Goal: Transaction & Acquisition: Purchase product/service

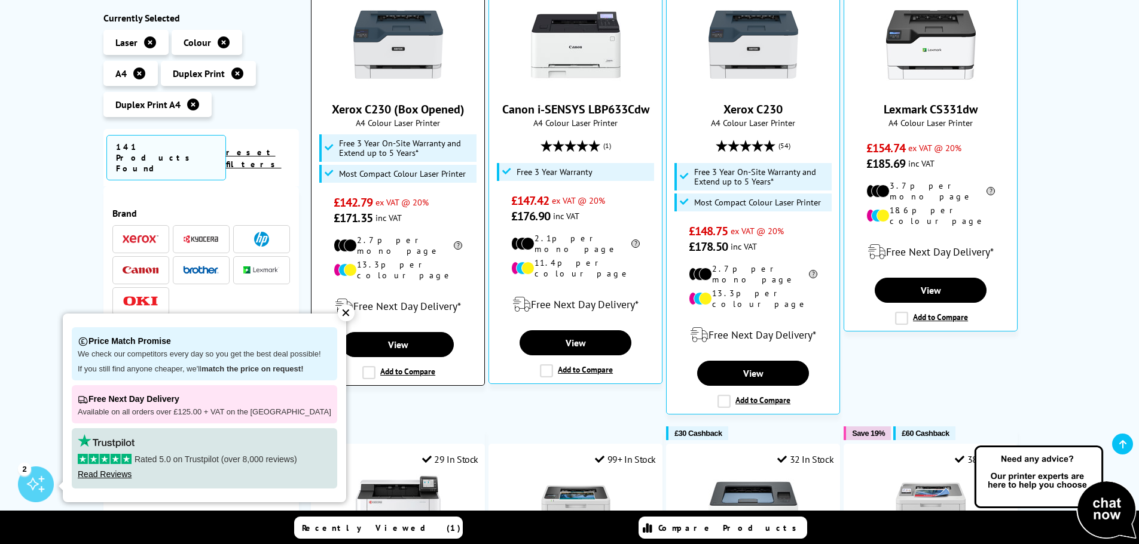
click at [406, 56] on img at bounding box center [398, 45] width 90 height 90
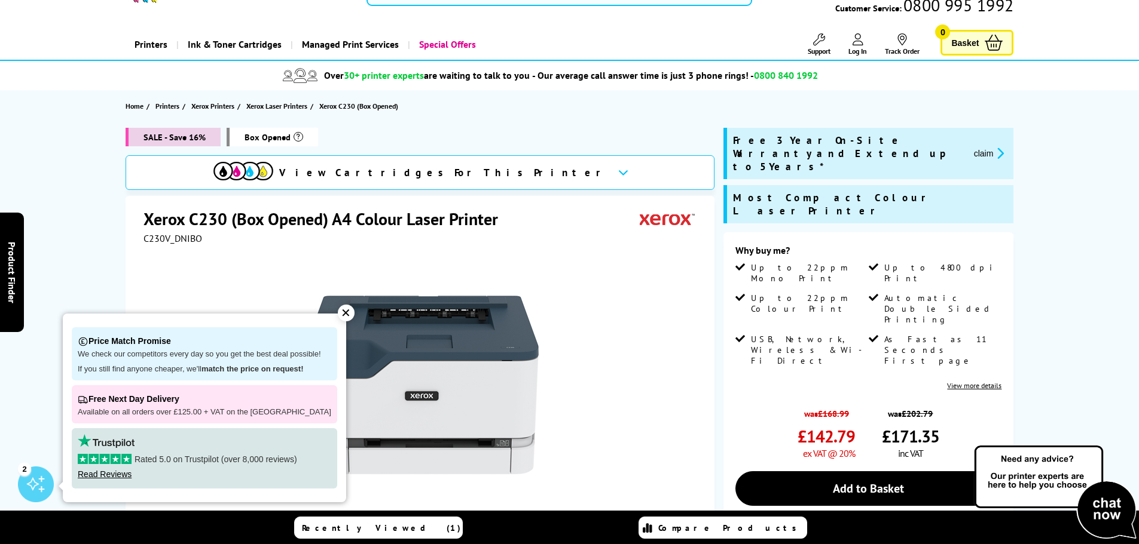
scroll to position [179, 0]
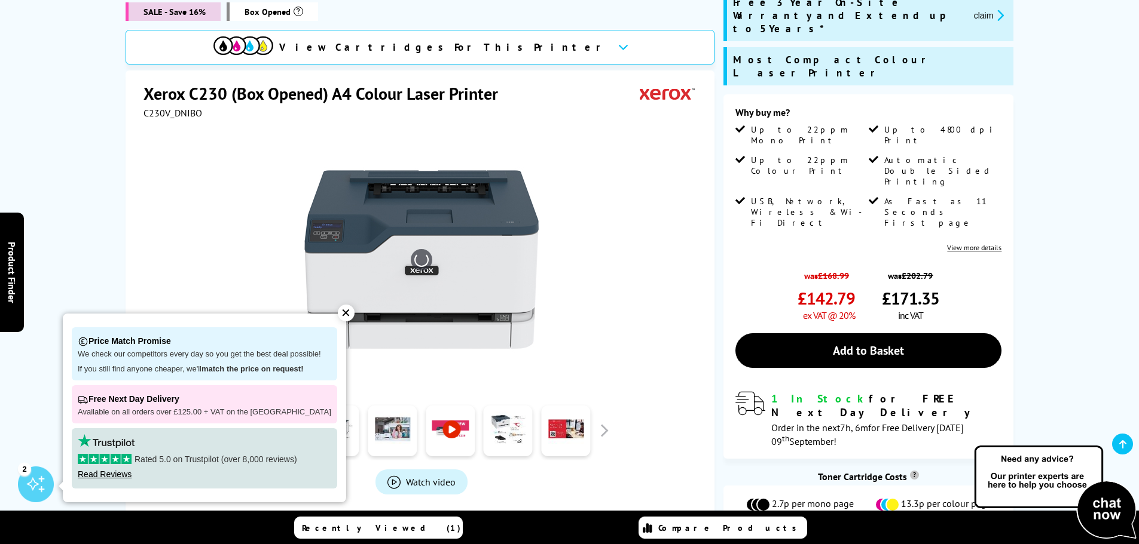
click at [339, 313] on div "✕" at bounding box center [346, 313] width 17 height 17
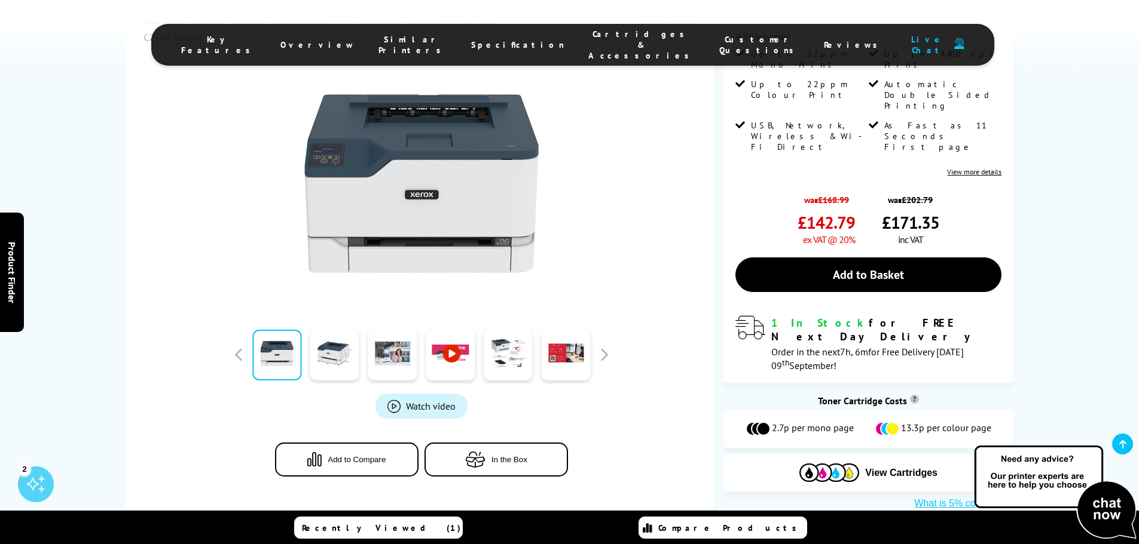
scroll to position [359, 0]
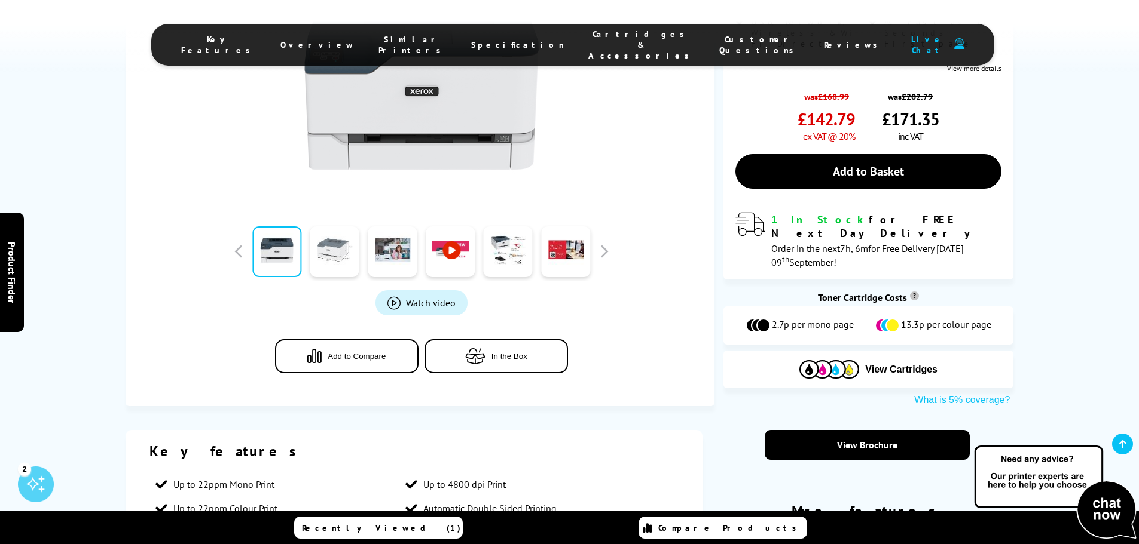
click at [322, 252] on link at bounding box center [334, 252] width 49 height 51
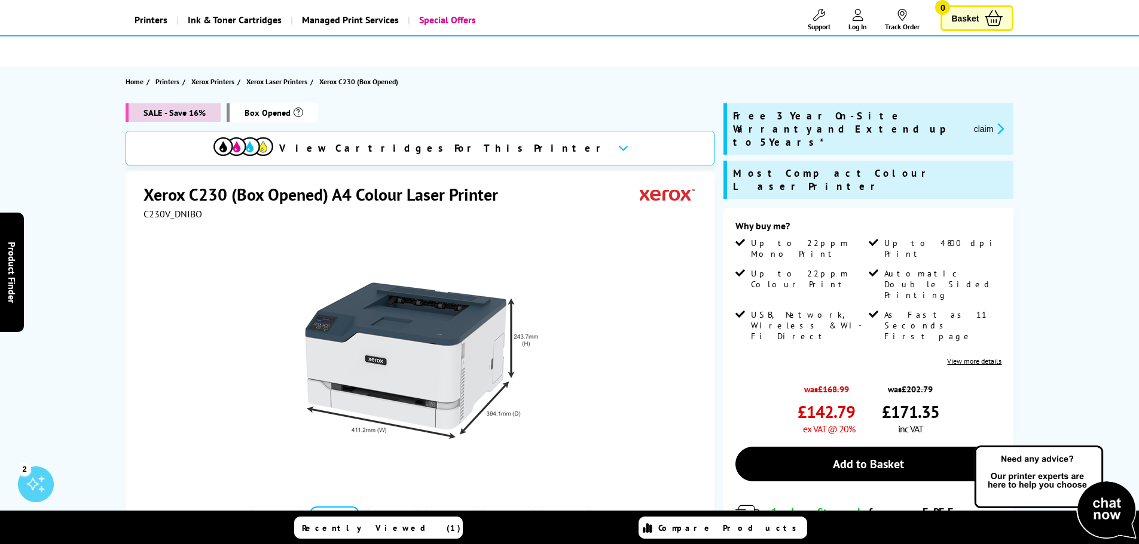
scroll to position [0, 0]
